Goal: Find specific page/section: Find specific page/section

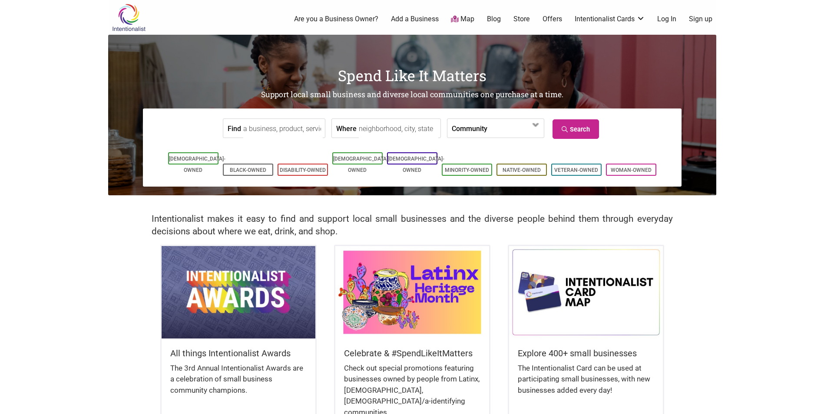
click at [352, 130] on div "Where" at bounding box center [385, 129] width 109 height 20
click at [362, 124] on input "Where" at bounding box center [398, 129] width 79 height 20
type input "98208"
click at [587, 129] on link "Search" at bounding box center [575, 129] width 46 height 20
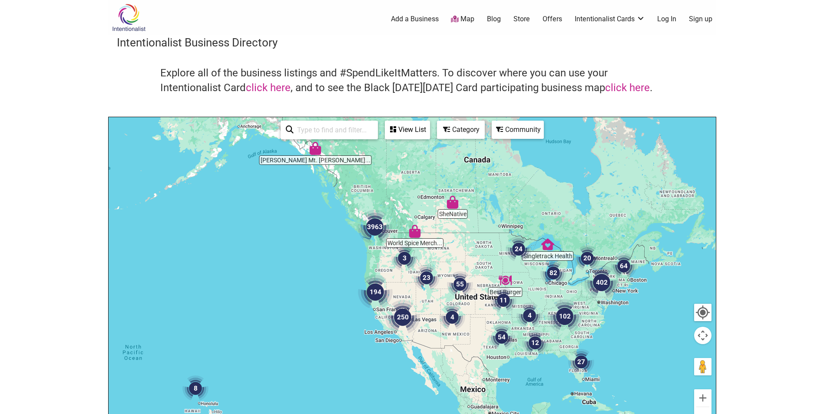
click at [119, 16] on img at bounding box center [128, 17] width 41 height 28
